Goal: Navigation & Orientation: Find specific page/section

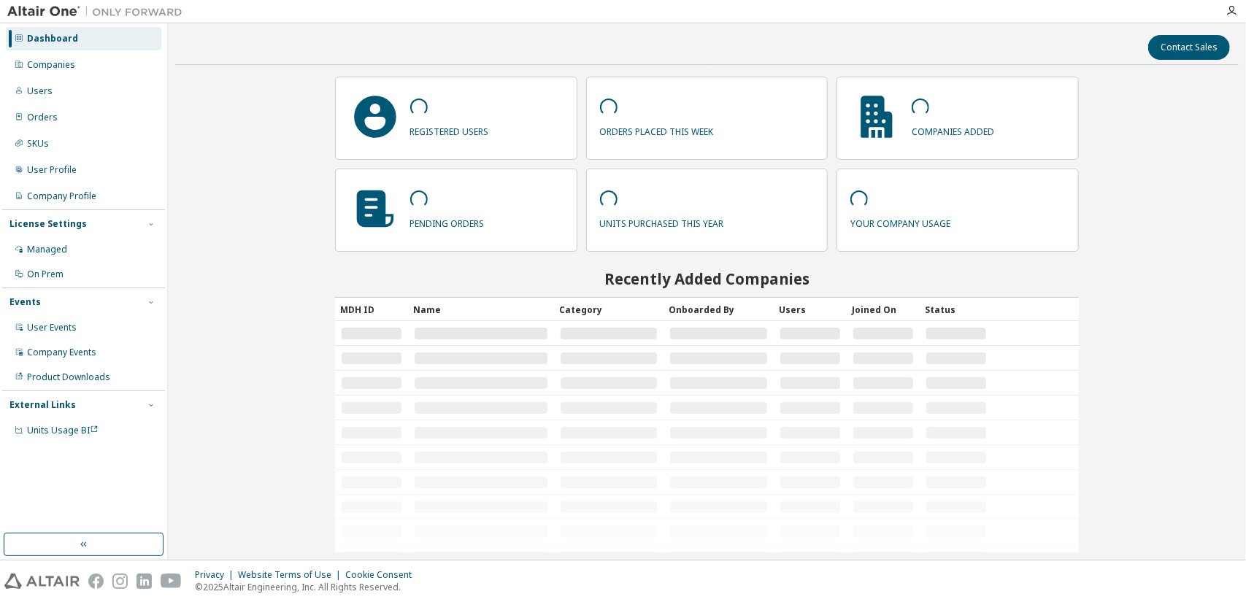
click at [301, 261] on div "Contact Sales registered users orders placed this week companies added pending …" at bounding box center [706, 292] width 1063 height 522
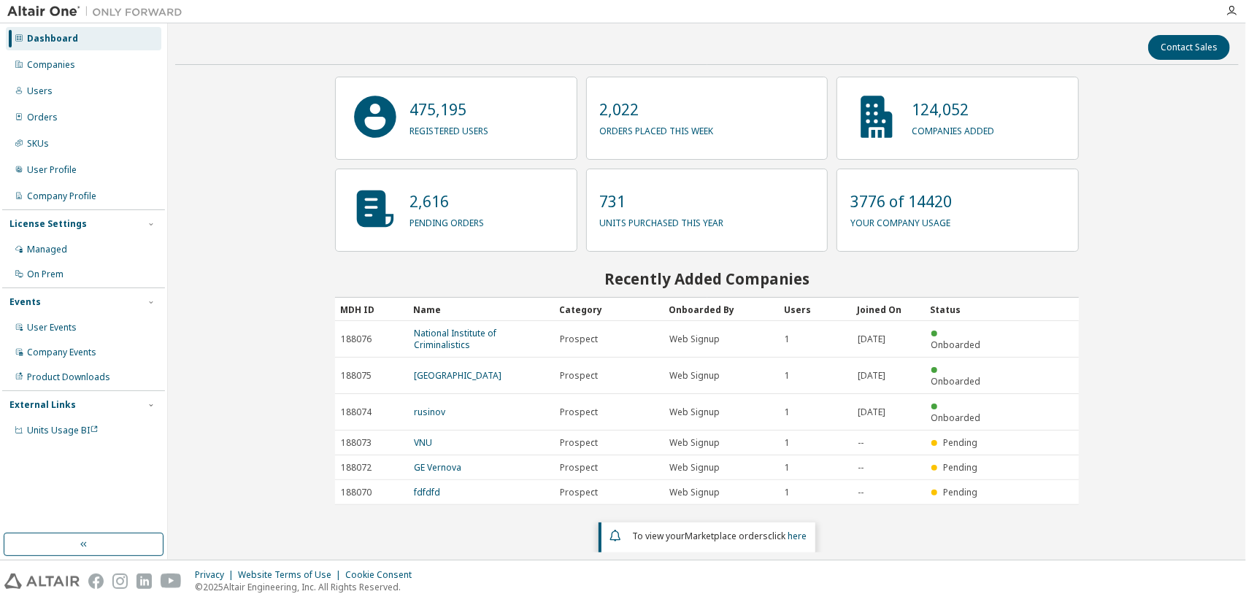
click at [1138, 214] on div "Contact Sales 475,195 registered users 2,022 orders placed this week 124,052 co…" at bounding box center [706, 292] width 1063 height 522
click at [442, 498] on div "475,195 registered users 2,022 orders placed this week 124,052 companies added …" at bounding box center [707, 315] width 744 height 477
click at [263, 445] on div "Contact Sales 475,195 registered users 2,022 orders placed this week 124,052 co…" at bounding box center [706, 292] width 1063 height 522
click at [226, 120] on div "Contact Sales 475,195 registered users 2,022 orders placed this week 124,052 co…" at bounding box center [706, 292] width 1063 height 522
click at [902, 516] on div "475,195 registered users 2,022 orders placed this week 124,052 companies added …" at bounding box center [707, 315] width 744 height 477
